Goal: Task Accomplishment & Management: Manage account settings

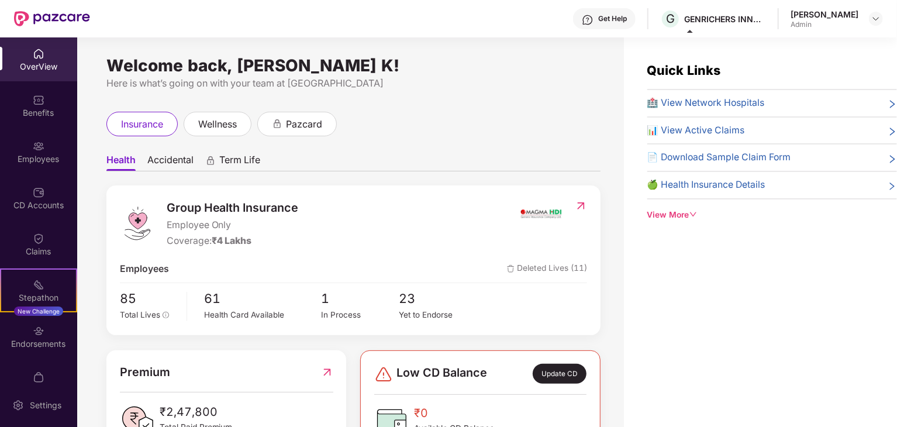
click at [35, 57] on img at bounding box center [39, 54] width 12 height 12
click at [56, 113] on div "Benefits" at bounding box center [38, 113] width 77 height 12
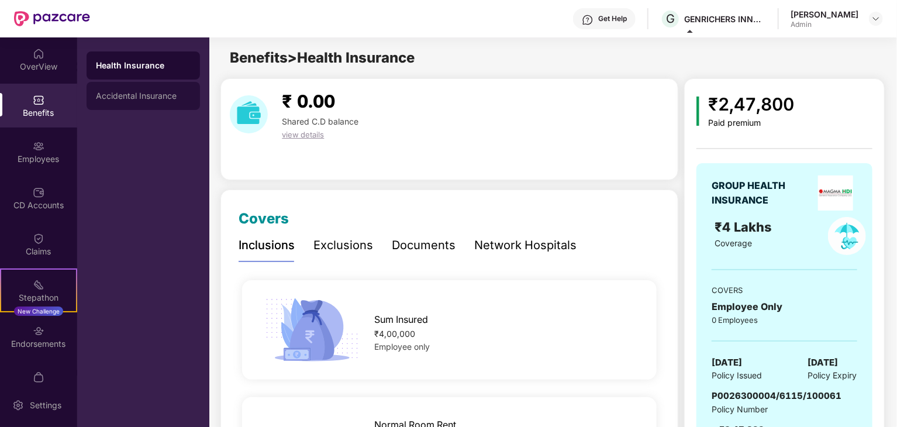
click at [105, 99] on div "Accidental Insurance" at bounding box center [143, 95] width 95 height 9
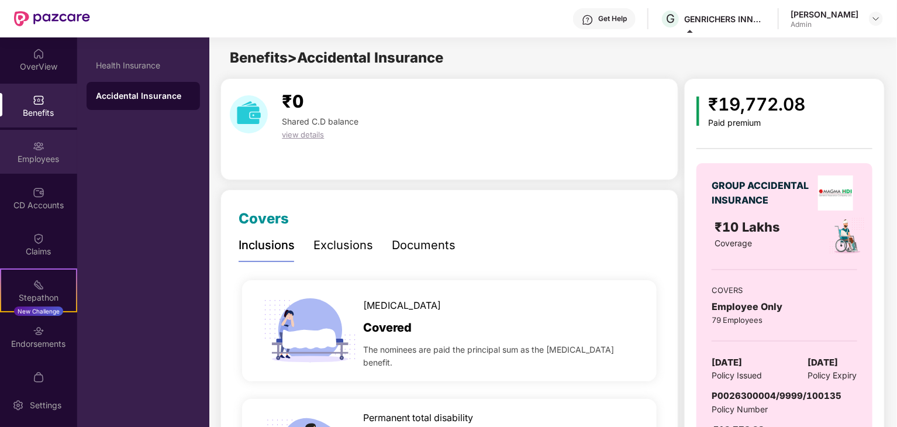
click at [35, 159] on div "Employees" at bounding box center [38, 159] width 77 height 12
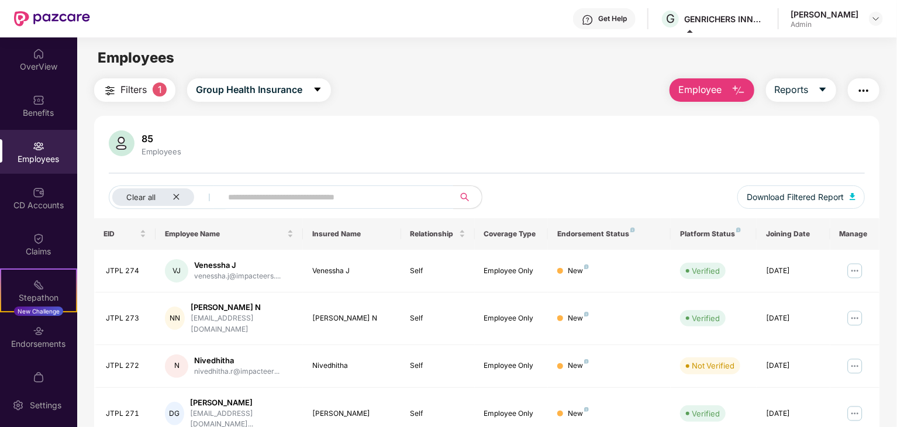
click at [47, 152] on div "Employees" at bounding box center [38, 152] width 77 height 44
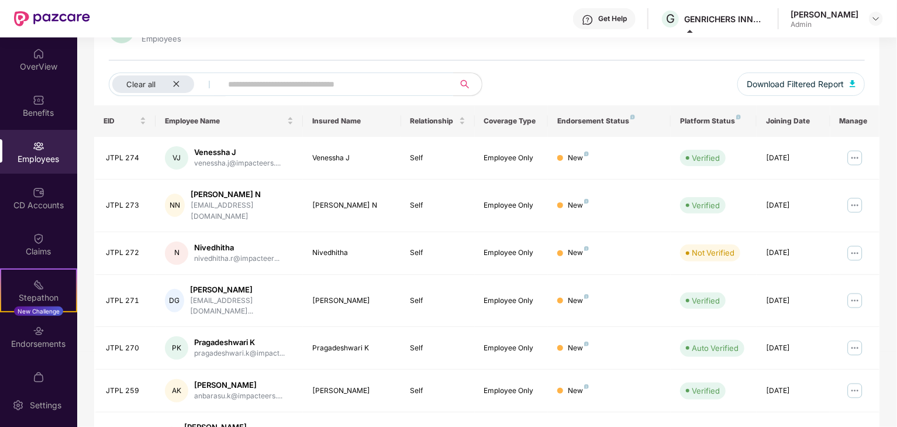
scroll to position [175, 0]
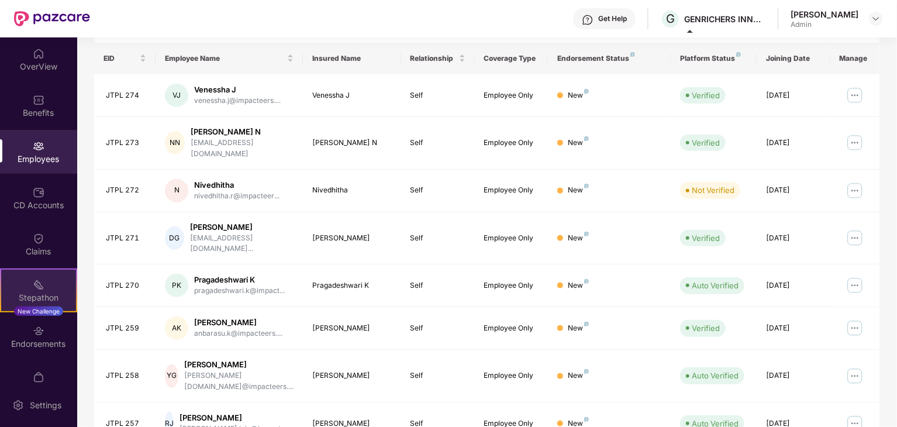
click at [33, 292] on div "Stepathon" at bounding box center [38, 298] width 75 height 12
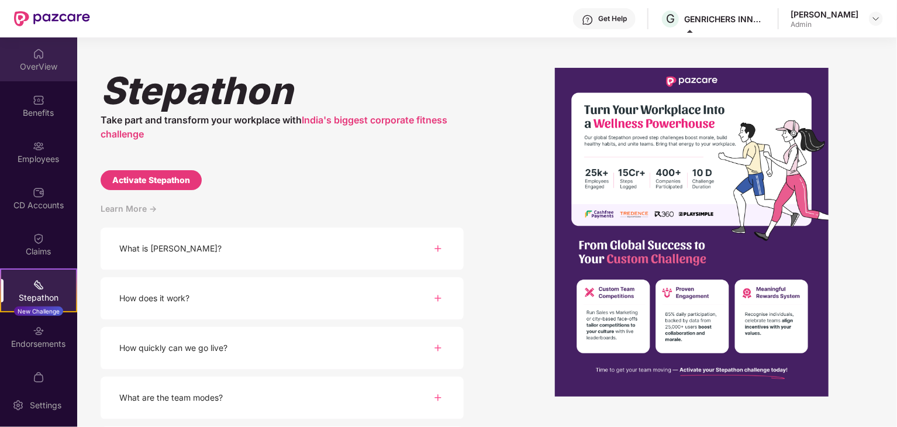
click at [53, 68] on div "OverView" at bounding box center [38, 67] width 77 height 12
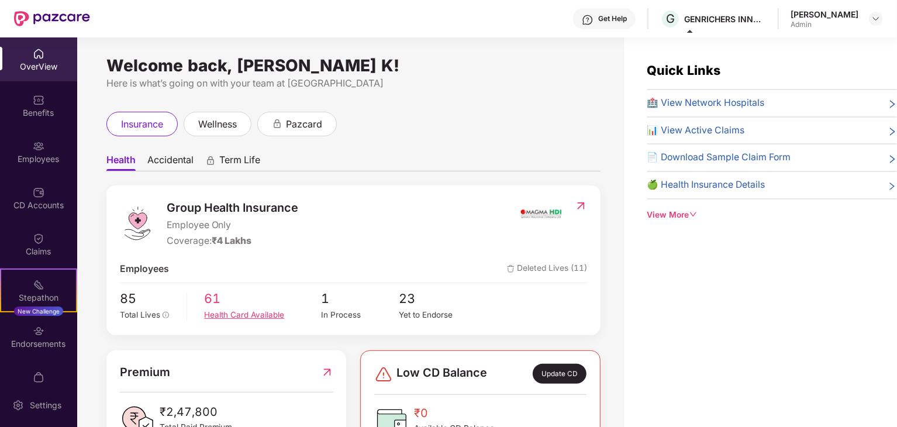
click at [222, 306] on span "61" at bounding box center [263, 299] width 117 height 20
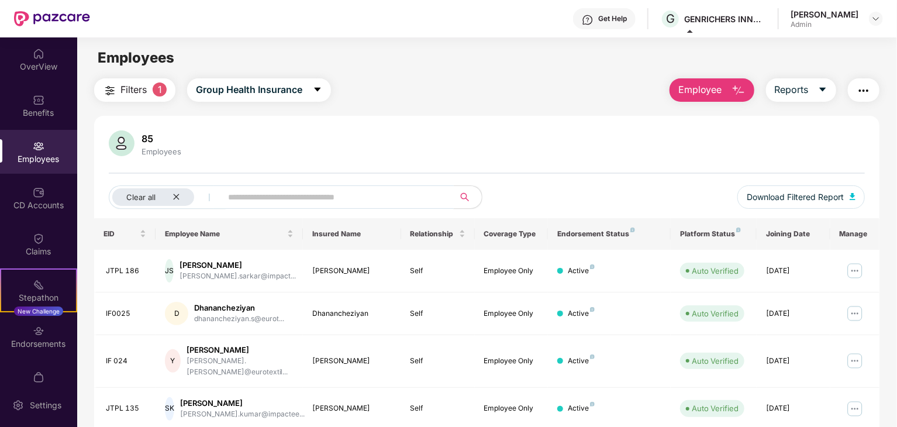
click at [306, 202] on input "text" at bounding box center [333, 197] width 210 height 18
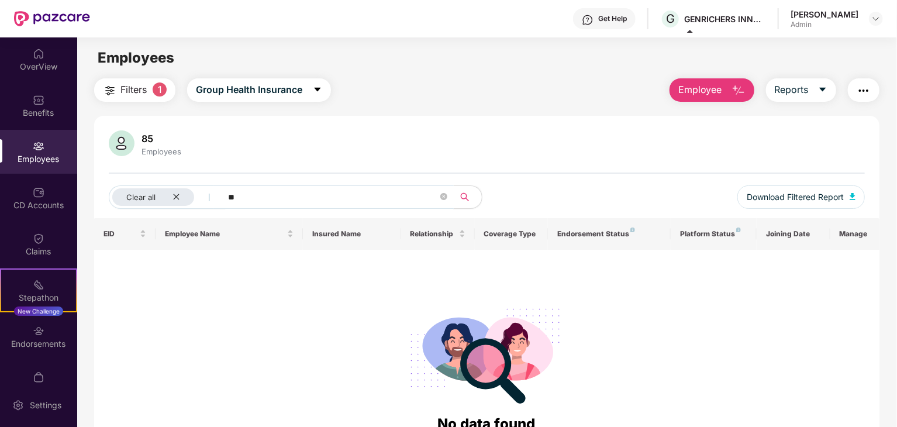
type input "*"
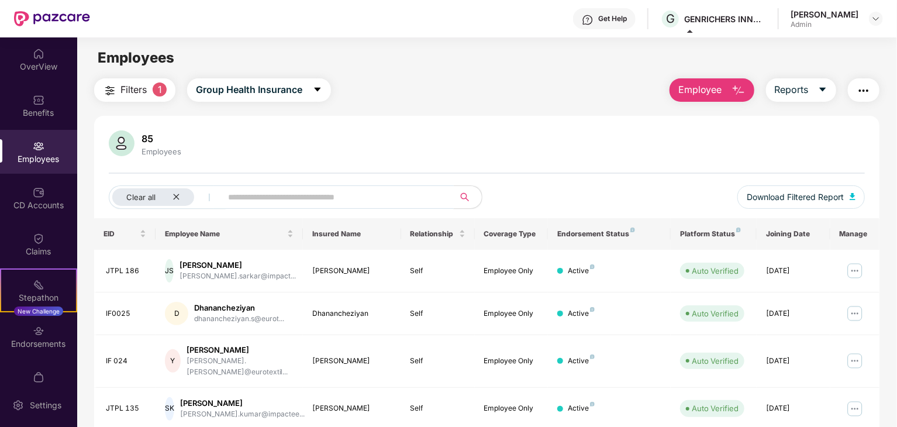
click at [128, 141] on img at bounding box center [122, 143] width 26 height 26
click at [179, 195] on icon "close" at bounding box center [177, 197] width 8 height 8
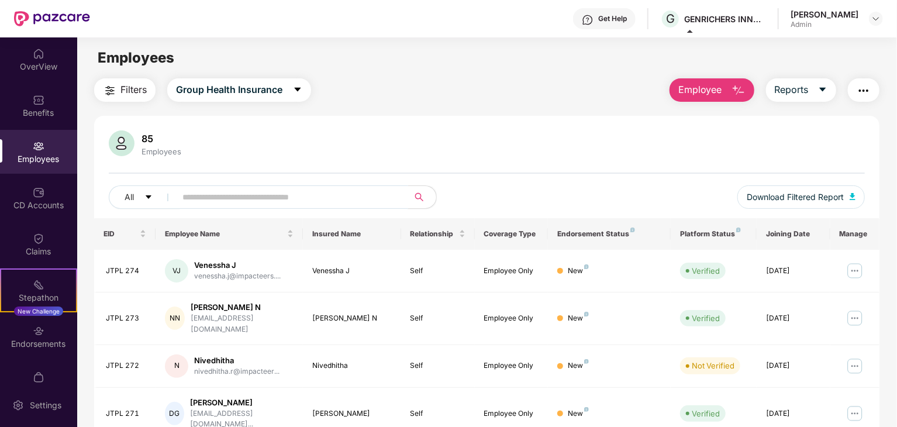
click at [213, 199] on input "text" at bounding box center [288, 197] width 210 height 18
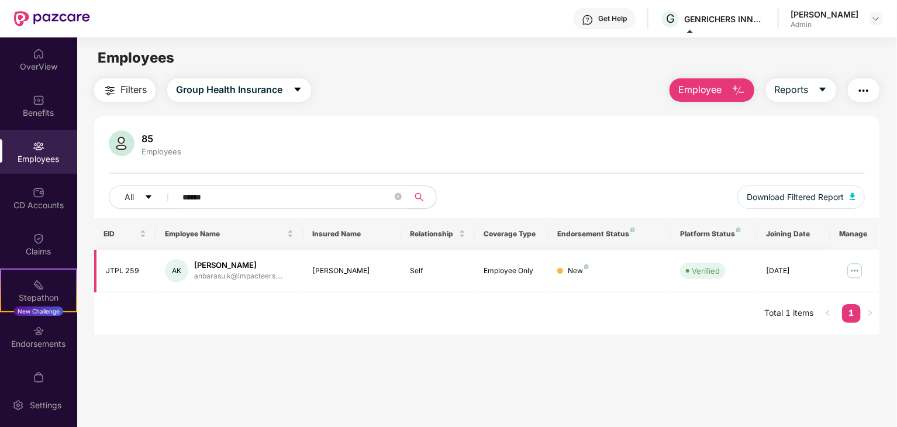
type input "******"
click at [602, 274] on div "New" at bounding box center [609, 271] width 104 height 11
click at [571, 268] on div "New" at bounding box center [578, 271] width 21 height 11
click at [852, 271] on img at bounding box center [855, 270] width 19 height 19
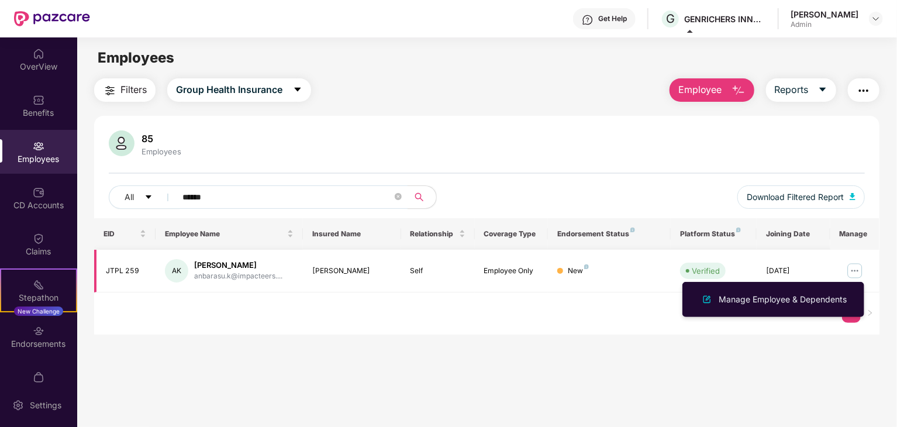
click at [228, 261] on div "[PERSON_NAME]" at bounding box center [238, 265] width 88 height 11
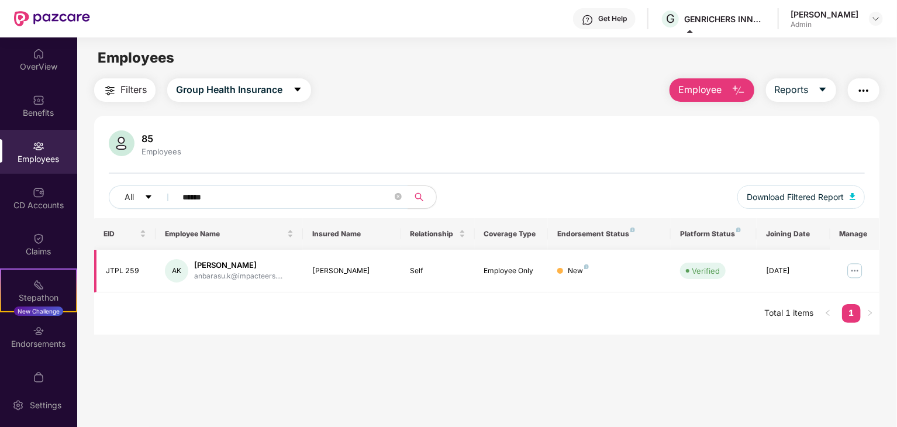
click at [170, 267] on div "AK" at bounding box center [176, 270] width 23 height 23
click at [111, 277] on td "JTPL 259" at bounding box center [124, 271] width 61 height 43
click at [549, 273] on td "New" at bounding box center [609, 271] width 123 height 43
click at [574, 268] on div "New" at bounding box center [578, 271] width 21 height 11
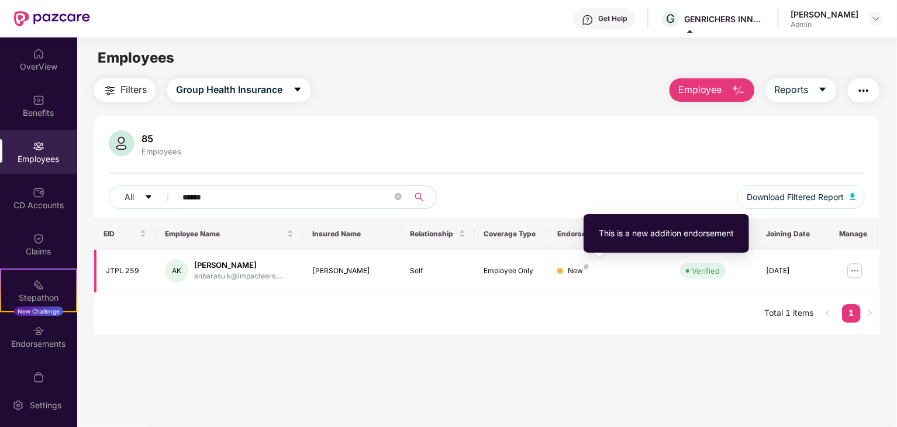
click at [587, 266] on img at bounding box center [586, 266] width 5 height 5
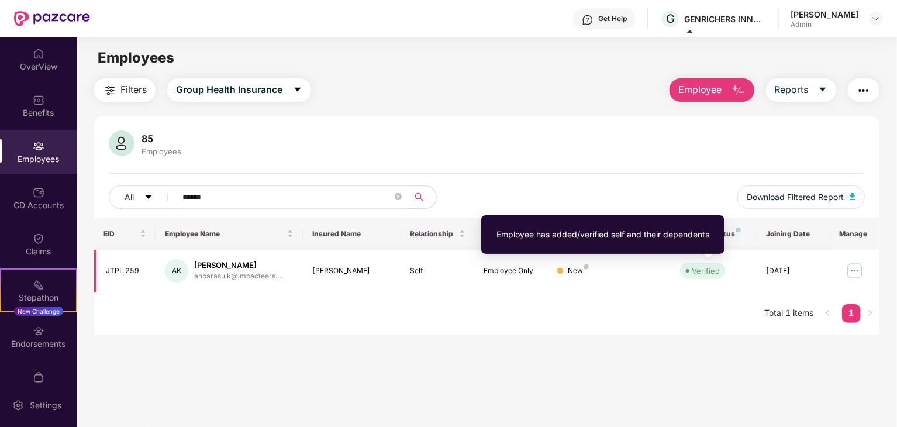
click at [700, 270] on div "Verified" at bounding box center [706, 271] width 28 height 12
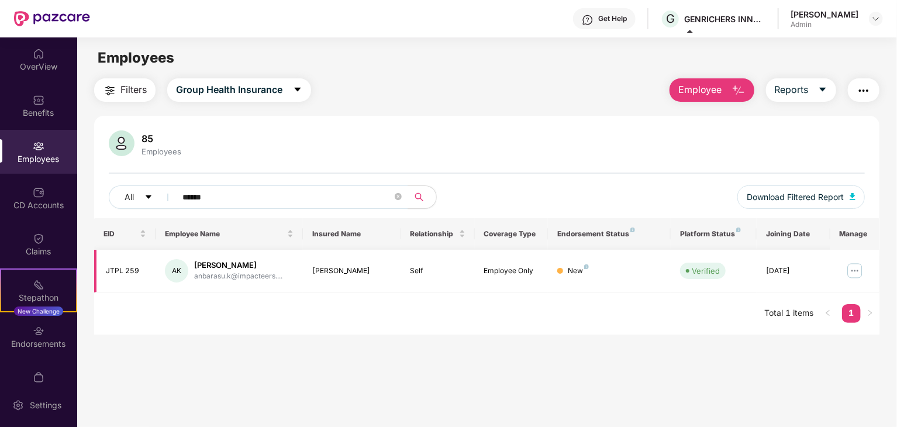
click at [857, 267] on img at bounding box center [855, 270] width 19 height 19
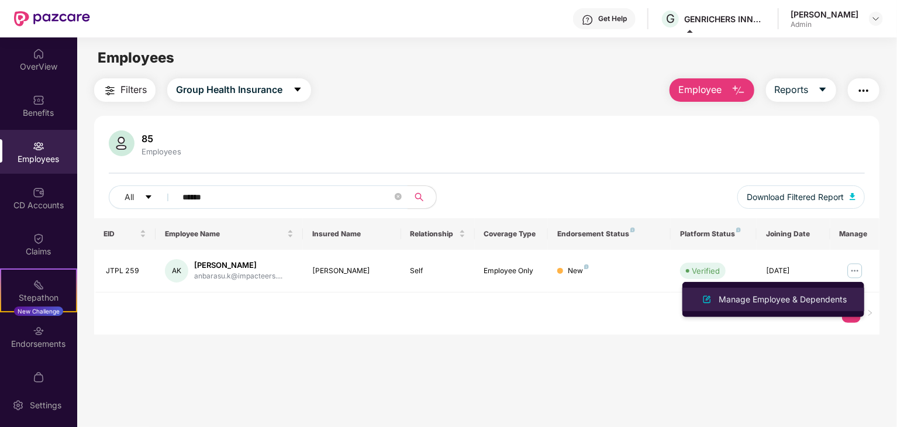
click at [751, 301] on div "Manage Employee & Dependents" at bounding box center [783, 299] width 133 height 13
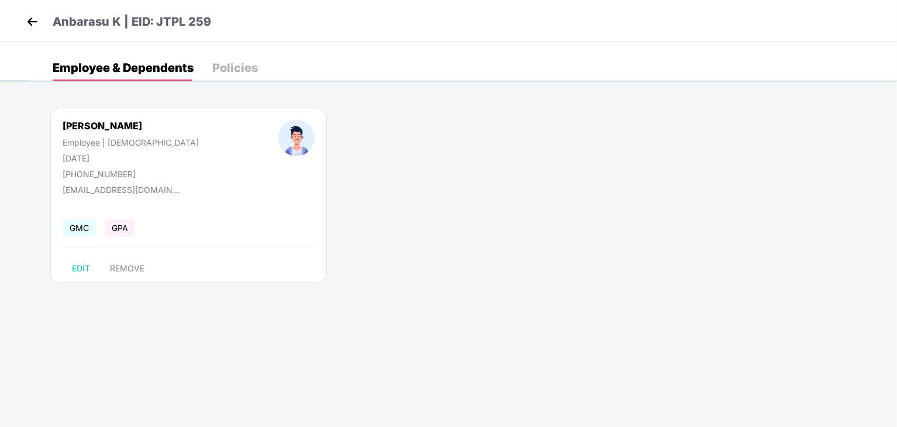
click at [225, 64] on div "Policies" at bounding box center [235, 68] width 46 height 12
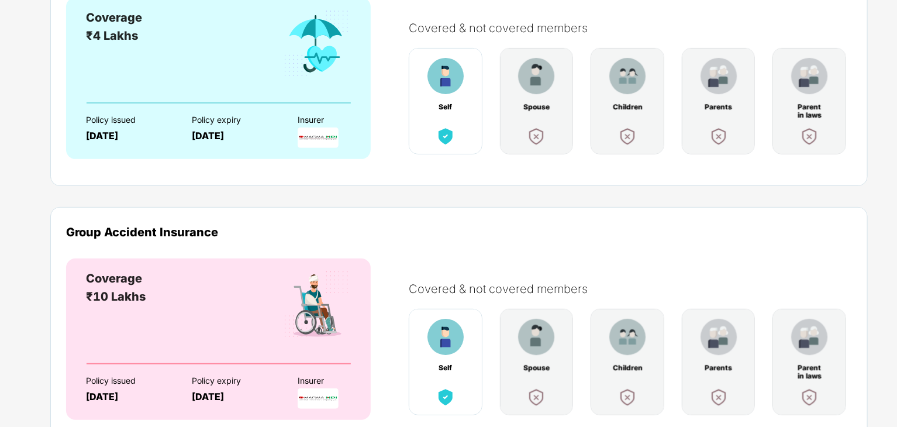
scroll to position [103, 0]
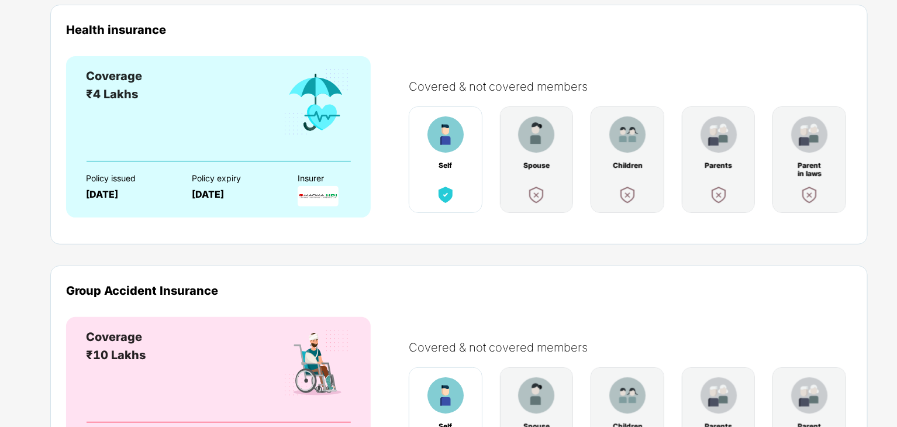
click at [303, 157] on div at bounding box center [316, 114] width 69 height 94
click at [311, 108] on img at bounding box center [316, 102] width 69 height 70
click at [687, 280] on div "Group Accident Insurance Coverage ₹10 Lakhs Policy issued [DATE] Policy expiry …" at bounding box center [459, 386] width 818 height 240
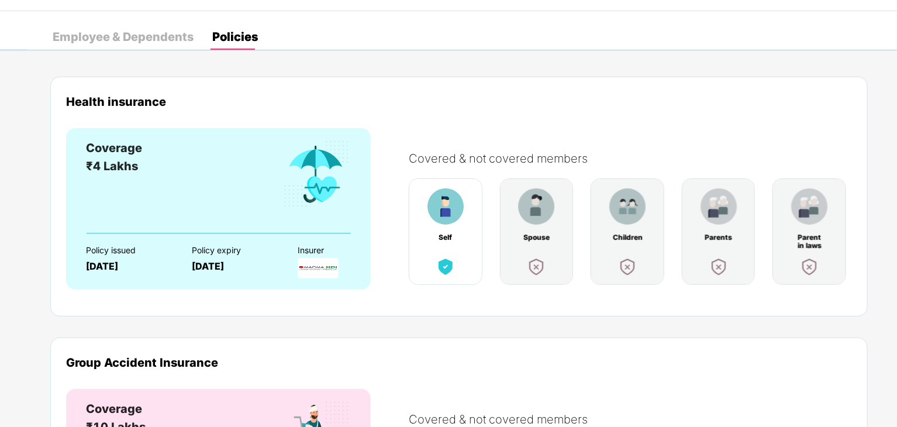
scroll to position [0, 0]
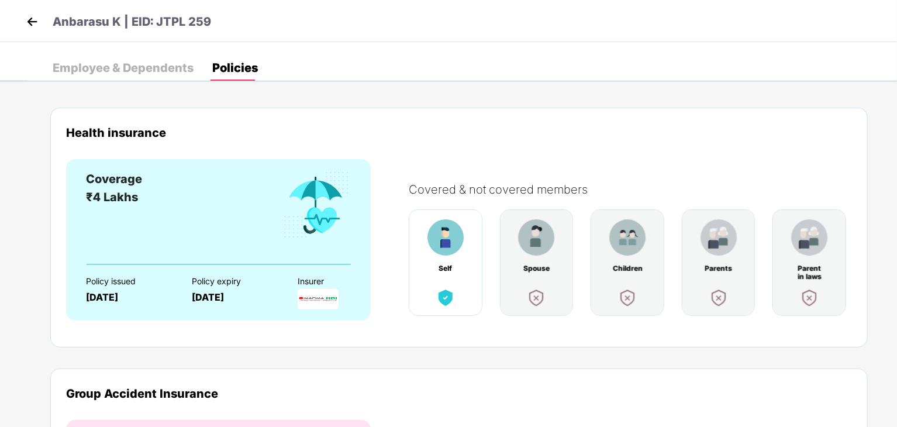
click at [95, 78] on div "Employee & Dependents" at bounding box center [123, 68] width 141 height 26
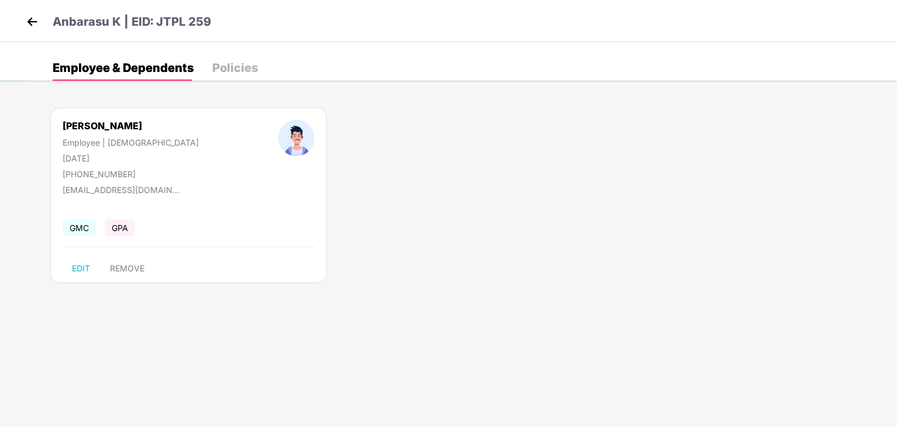
click at [29, 22] on img at bounding box center [32, 22] width 18 height 18
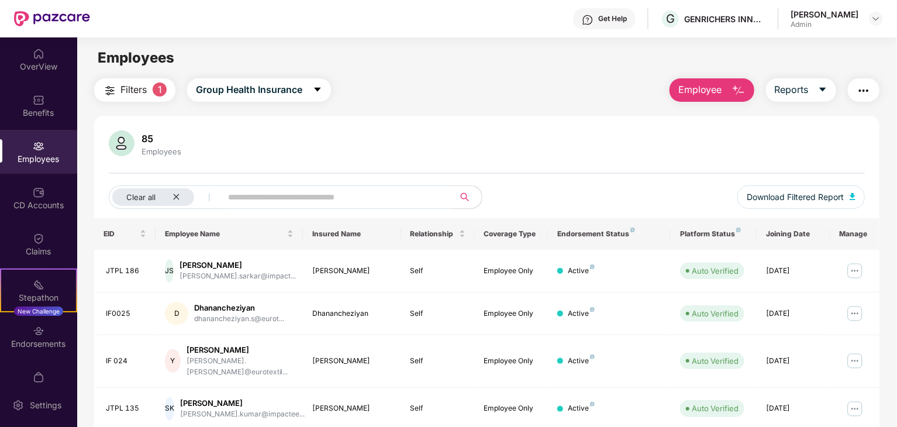
click at [144, 97] on span "Filters" at bounding box center [133, 89] width 26 height 15
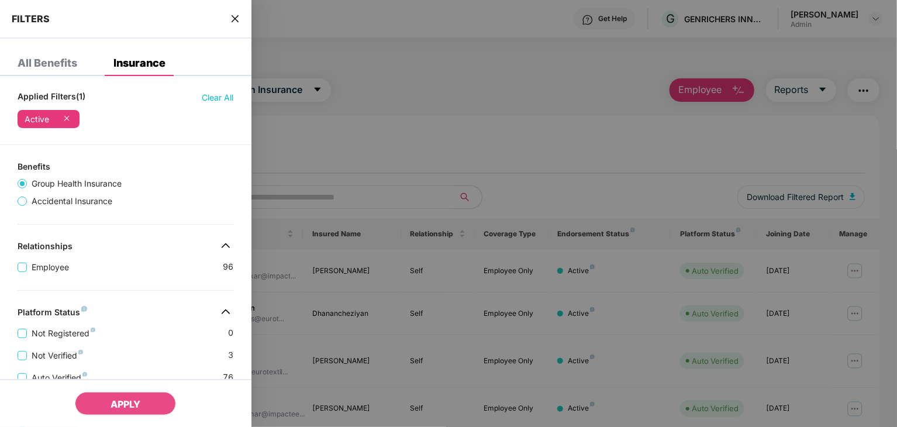
click at [236, 19] on icon "close" at bounding box center [234, 18] width 7 height 7
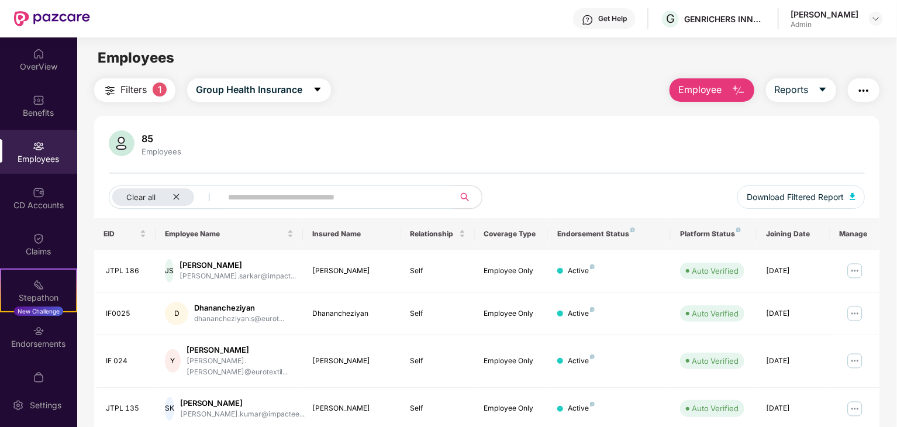
click at [384, 71] on main "Employees Filters 1 Group Health Insurance Employee Reports 85 Employees Clear …" at bounding box center [487, 250] width 820 height 427
click at [245, 84] on span "Group Health Insurance" at bounding box center [249, 89] width 106 height 15
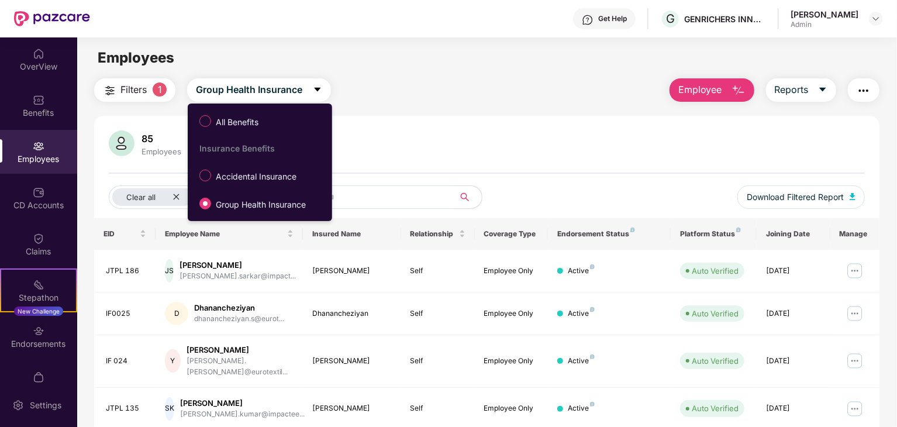
click at [493, 74] on main "Employees Filters 1 Group Health Insurance Employee Reports 85 Employees Clear …" at bounding box center [487, 250] width 820 height 427
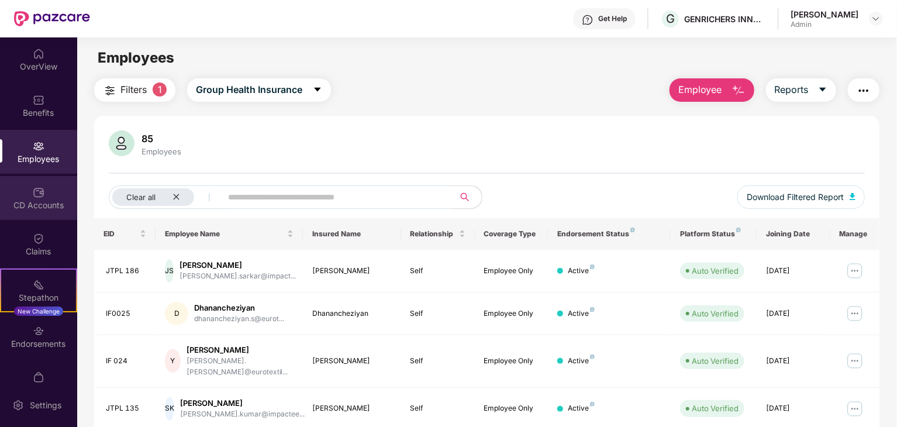
click at [35, 205] on div "CD Accounts" at bounding box center [38, 205] width 77 height 12
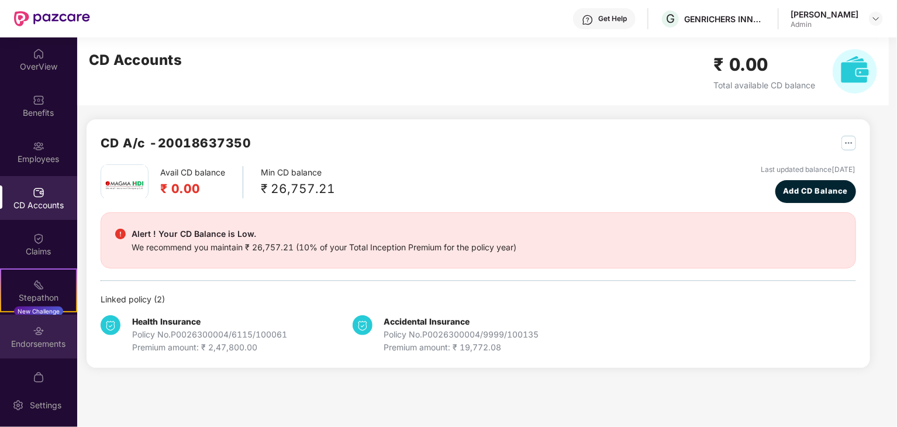
click at [34, 343] on div "Endorsements" at bounding box center [38, 344] width 77 height 12
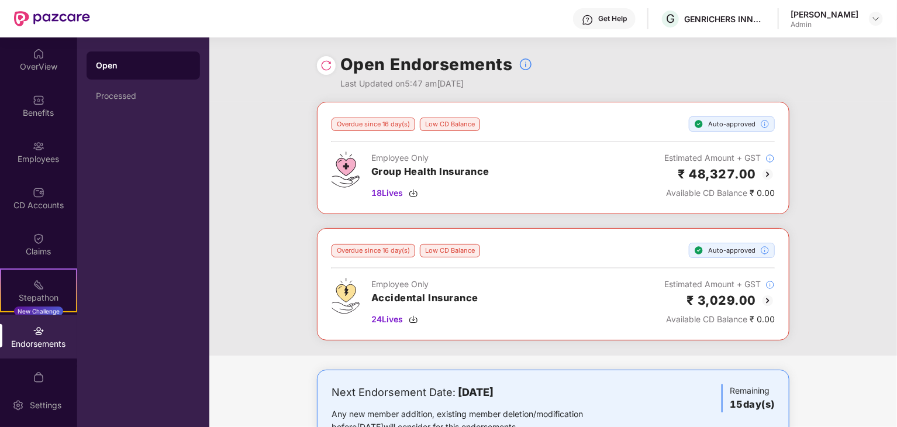
click at [454, 125] on div "Low CD Balance" at bounding box center [450, 124] width 60 height 13
click at [360, 128] on div "Overdue since 16 day(s)" at bounding box center [374, 124] width 84 height 13
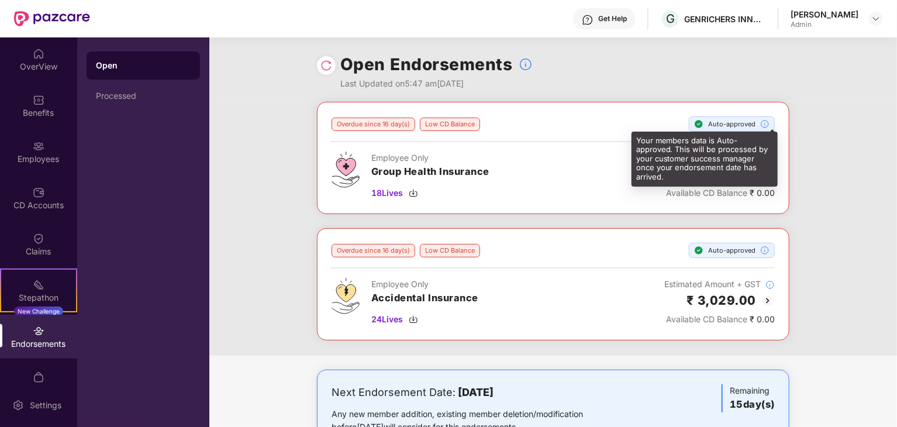
click at [763, 121] on img at bounding box center [764, 123] width 9 height 9
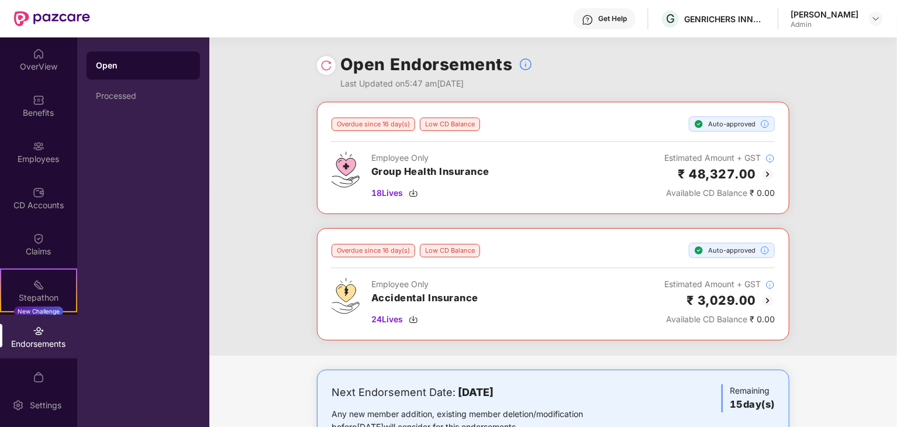
click at [856, 110] on div "Overdue since 16 day(s) Low CD Balance Auto-approved Employee Only Group Health…" at bounding box center [553, 229] width 688 height 254
